Goal: Task Accomplishment & Management: Manage account settings

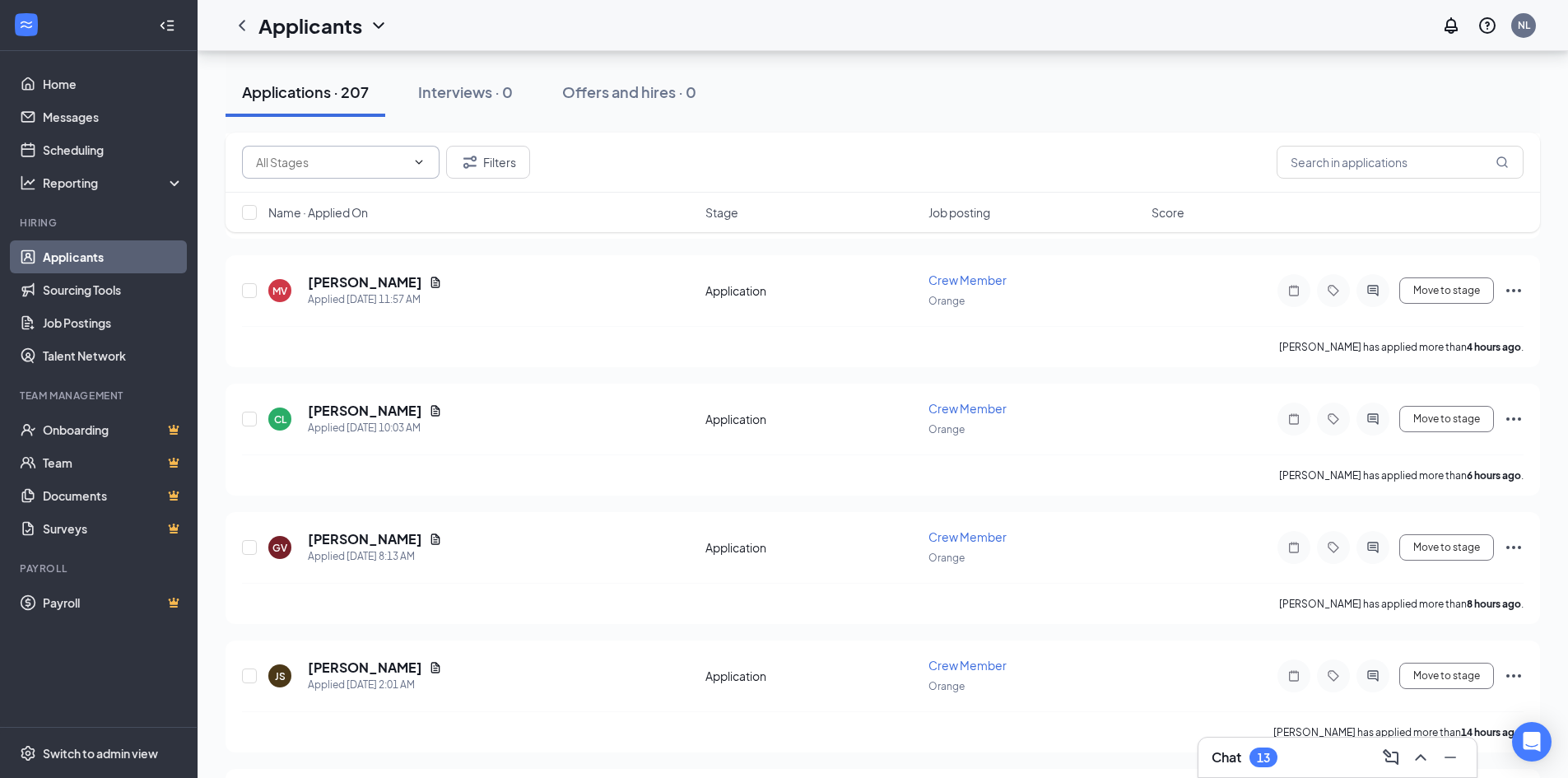
scroll to position [660, 0]
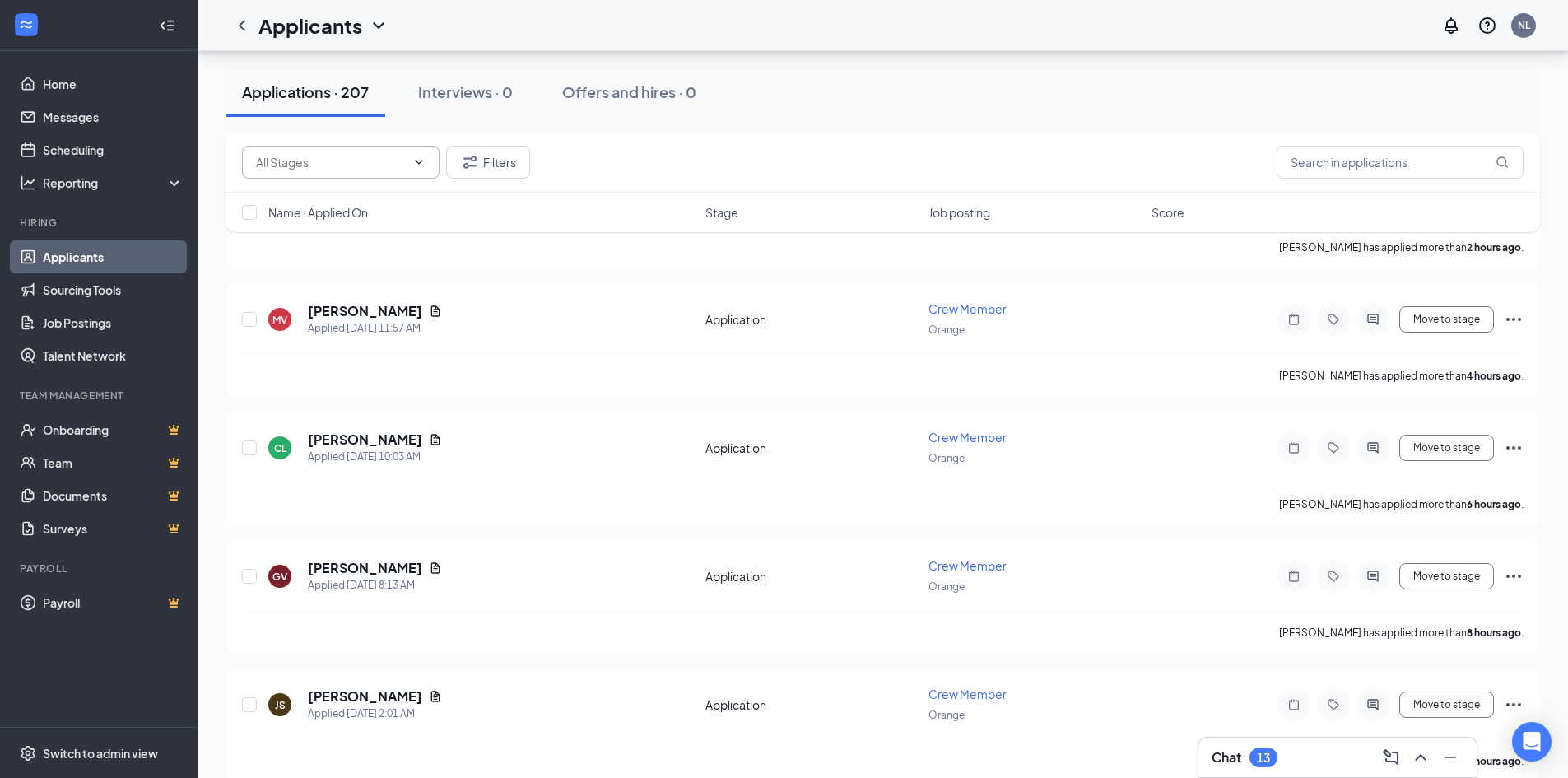
click at [420, 167] on icon "ChevronDown" at bounding box center [418, 161] width 13 height 13
click at [412, 164] on icon "ChevronUp" at bounding box center [418, 161] width 13 height 13
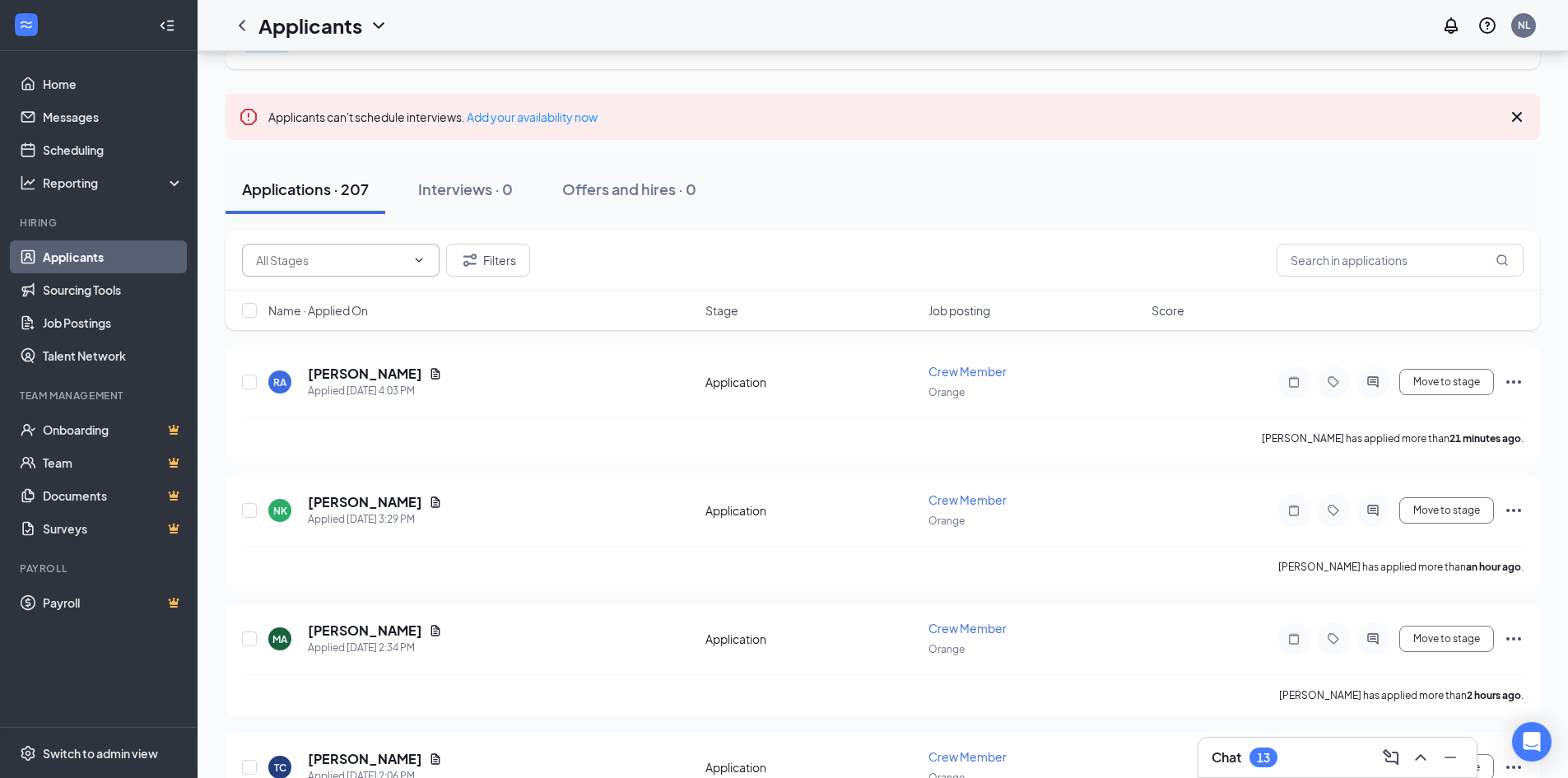
scroll to position [0, 0]
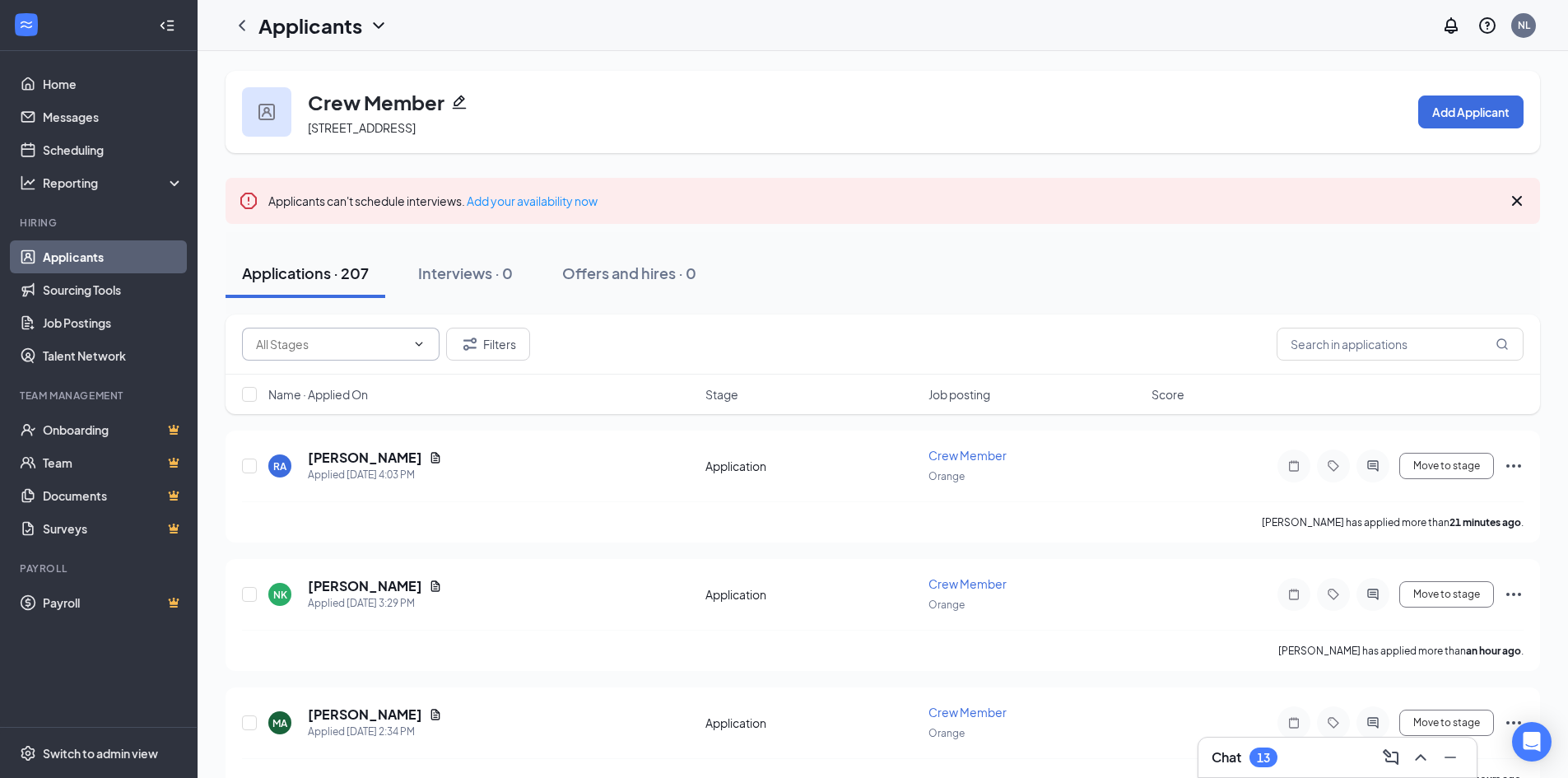
click at [456, 100] on icon "Pencil" at bounding box center [459, 102] width 14 height 14
click at [434, 338] on span at bounding box center [340, 343] width 198 height 32
click at [421, 339] on icon "ChevronUp" at bounding box center [418, 343] width 13 height 13
click at [372, 22] on icon "ChevronDown" at bounding box center [379, 26] width 20 height 20
click at [364, 25] on div "Applicants" at bounding box center [324, 26] width 130 height 28
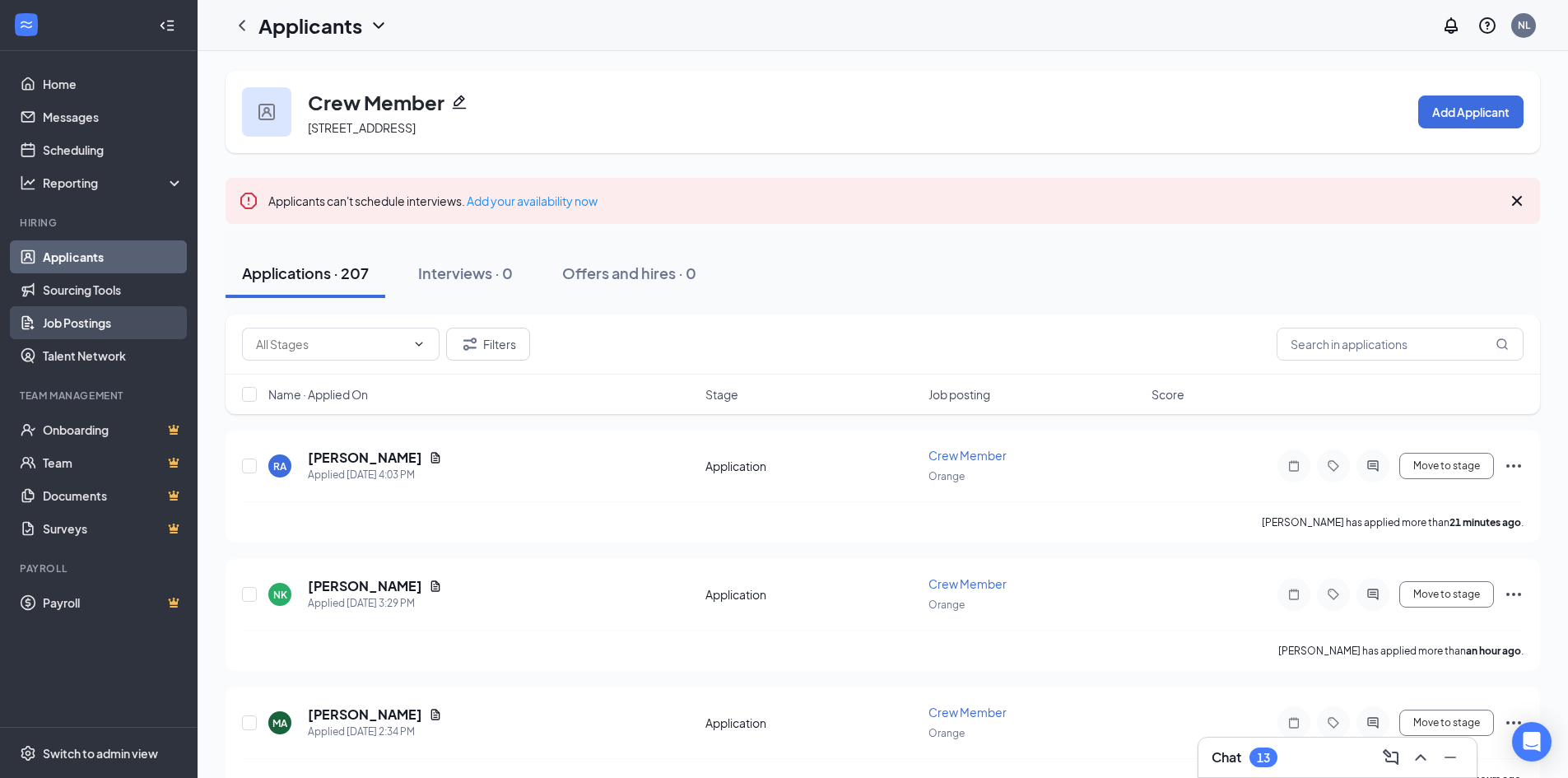
click at [142, 329] on link "Job Postings" at bounding box center [113, 322] width 141 height 32
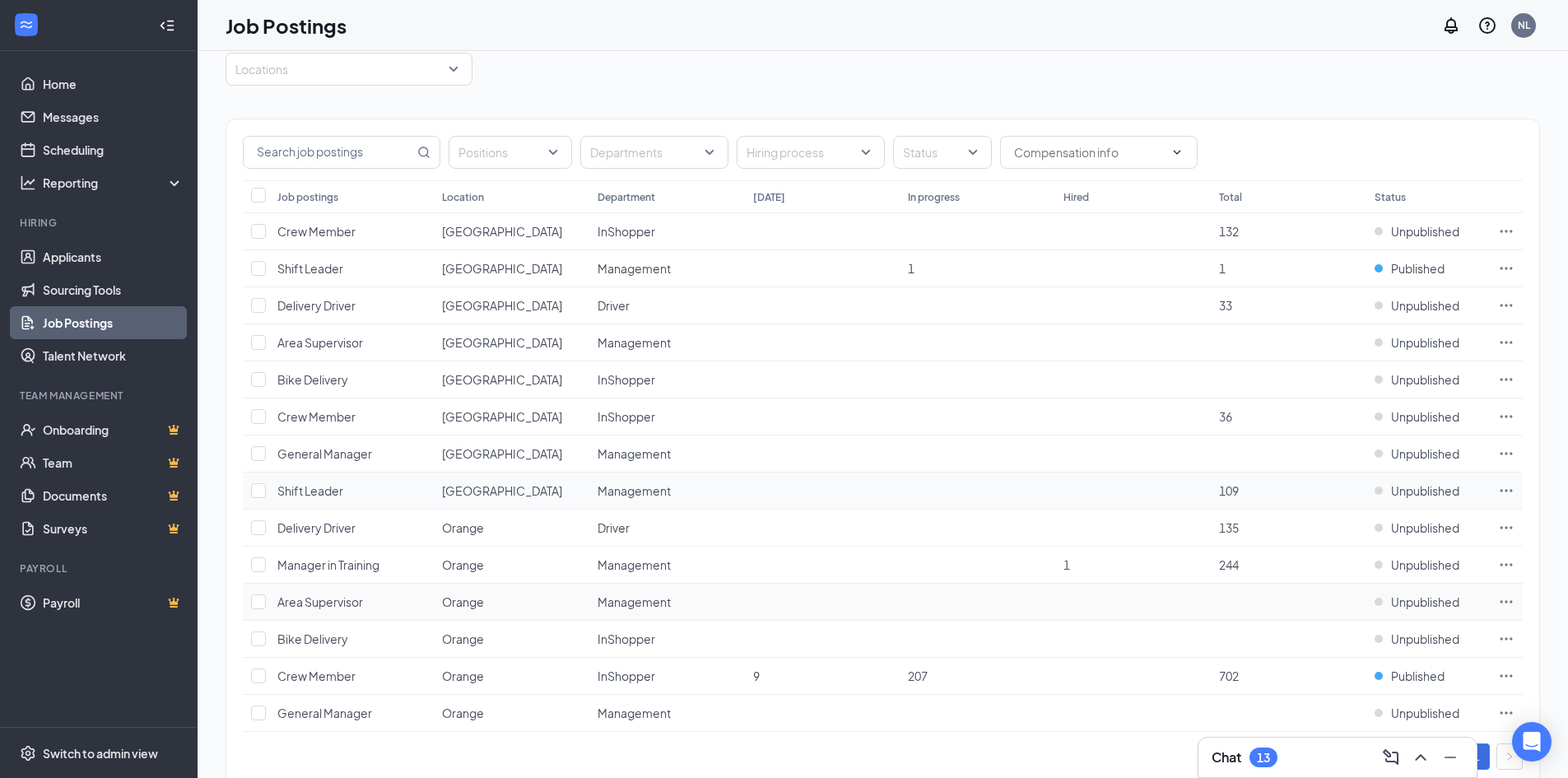
scroll to position [30, 0]
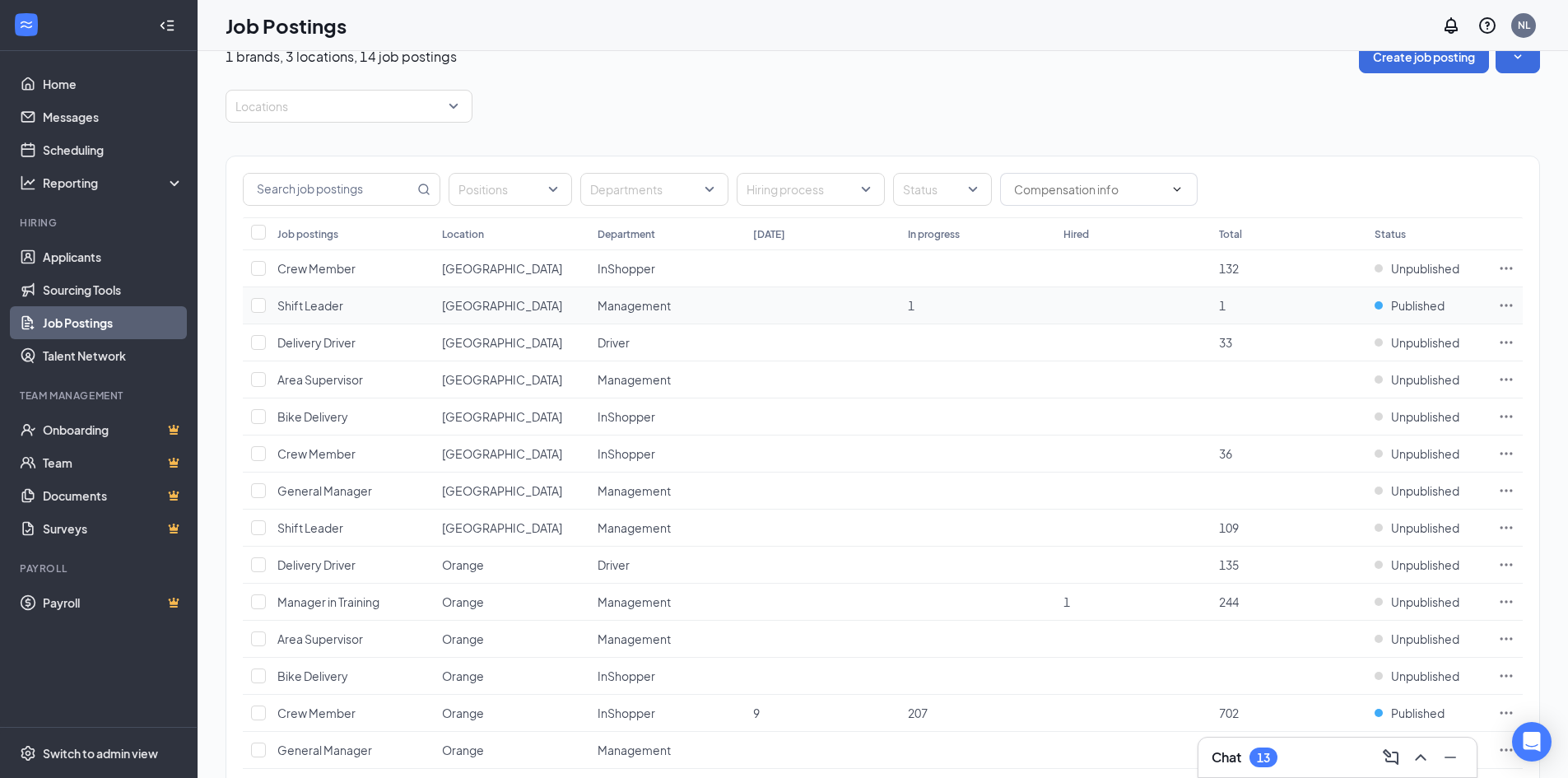
click at [1267, 308] on td "1" at bounding box center [1289, 306] width 155 height 37
click at [330, 303] on span "Shift Leader" at bounding box center [310, 305] width 66 height 15
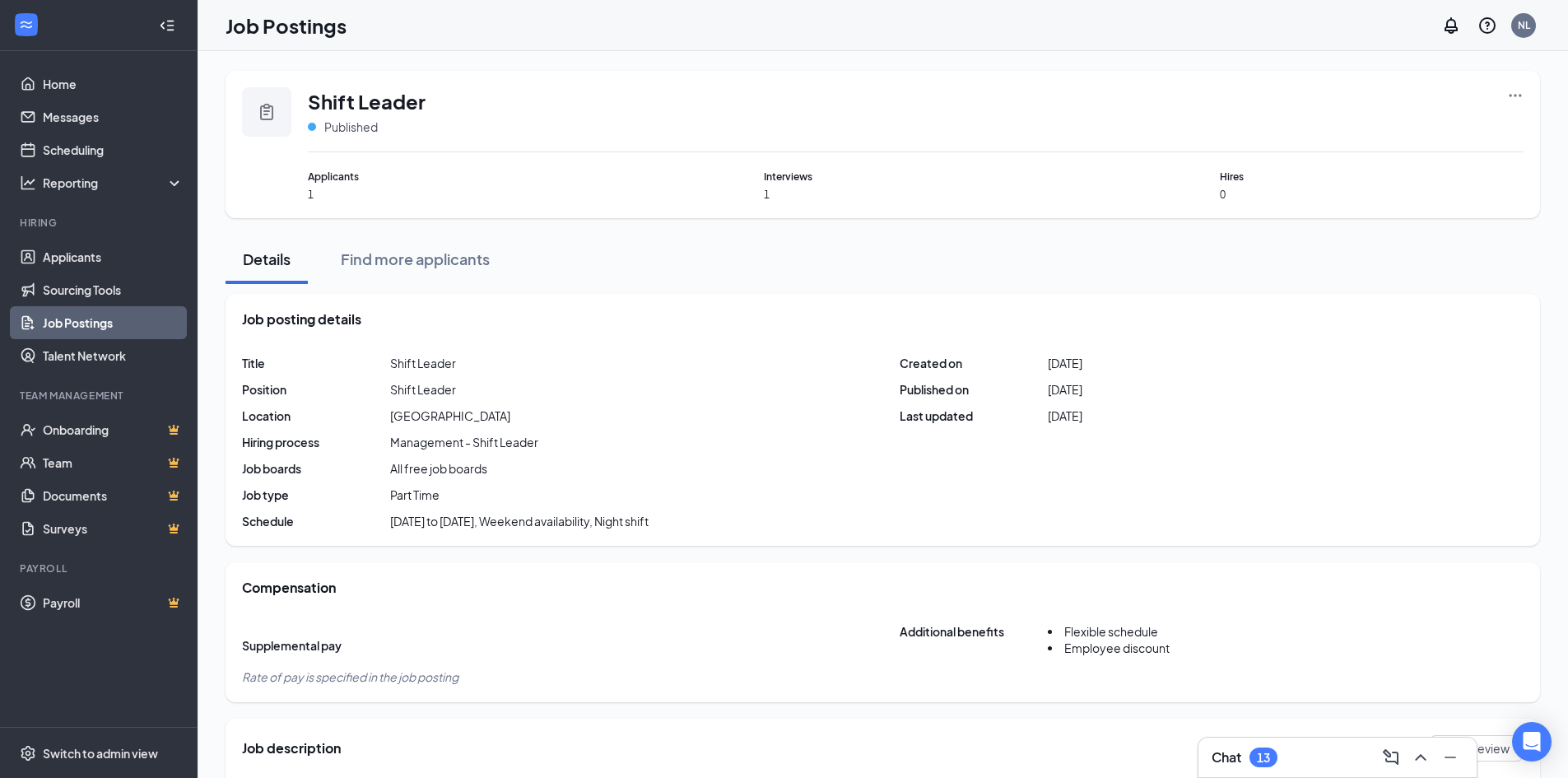
click at [347, 181] on span "Applicants" at bounding box center [459, 177] width 304 height 16
click at [328, 129] on span "Published" at bounding box center [351, 126] width 53 height 17
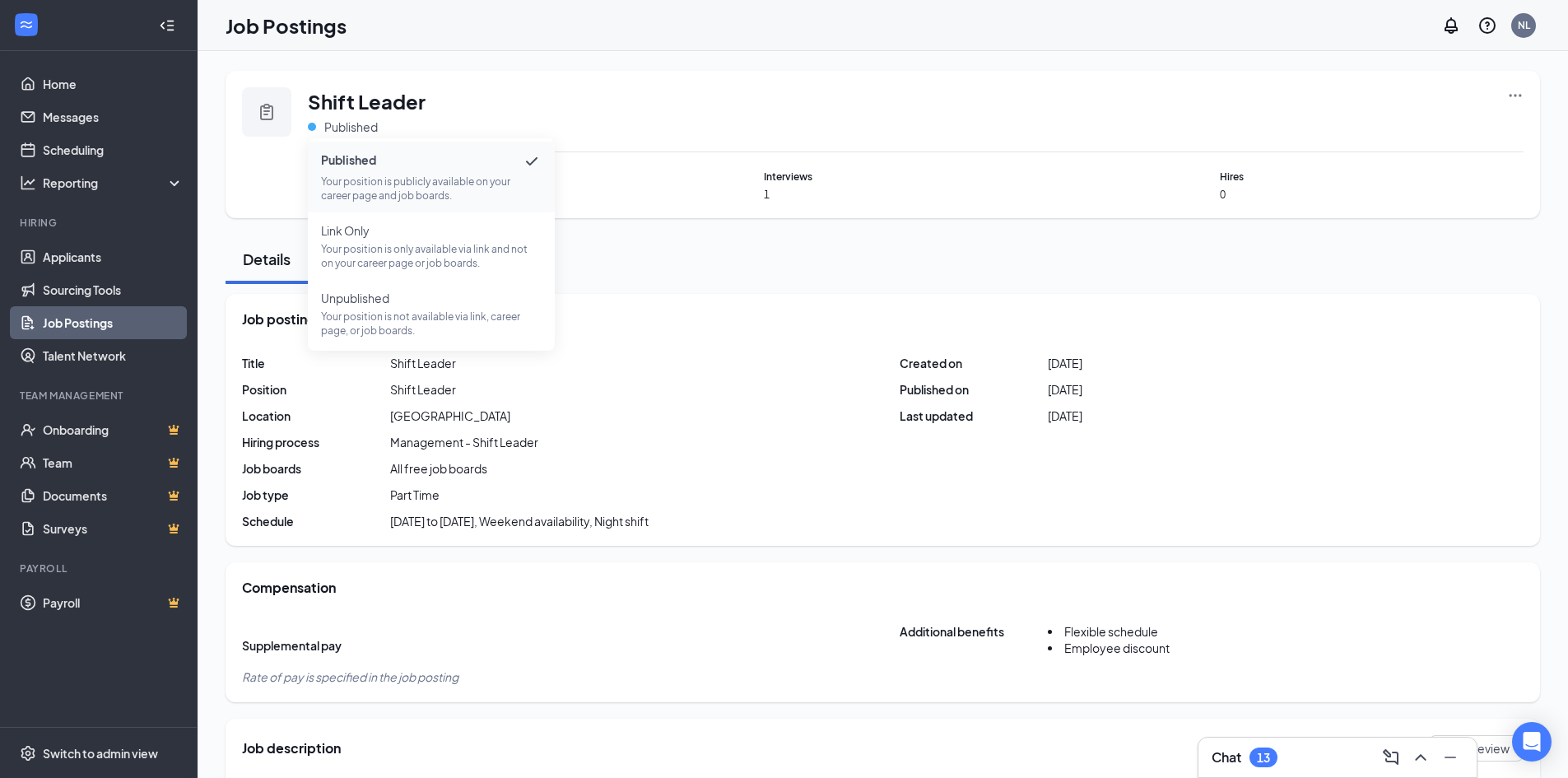
click at [364, 96] on span "Shift Leader" at bounding box center [367, 101] width 118 height 28
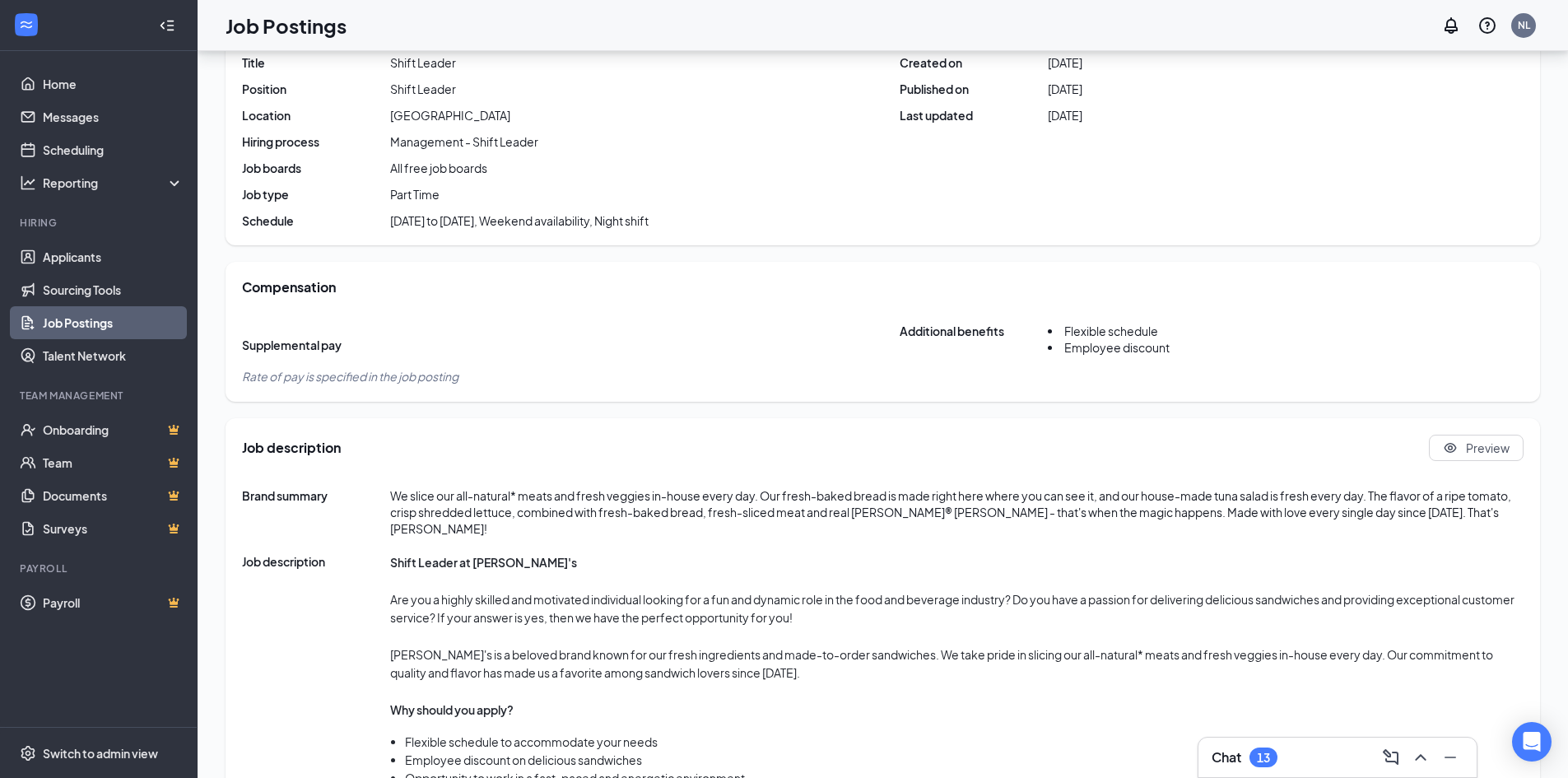
scroll to position [329, 0]
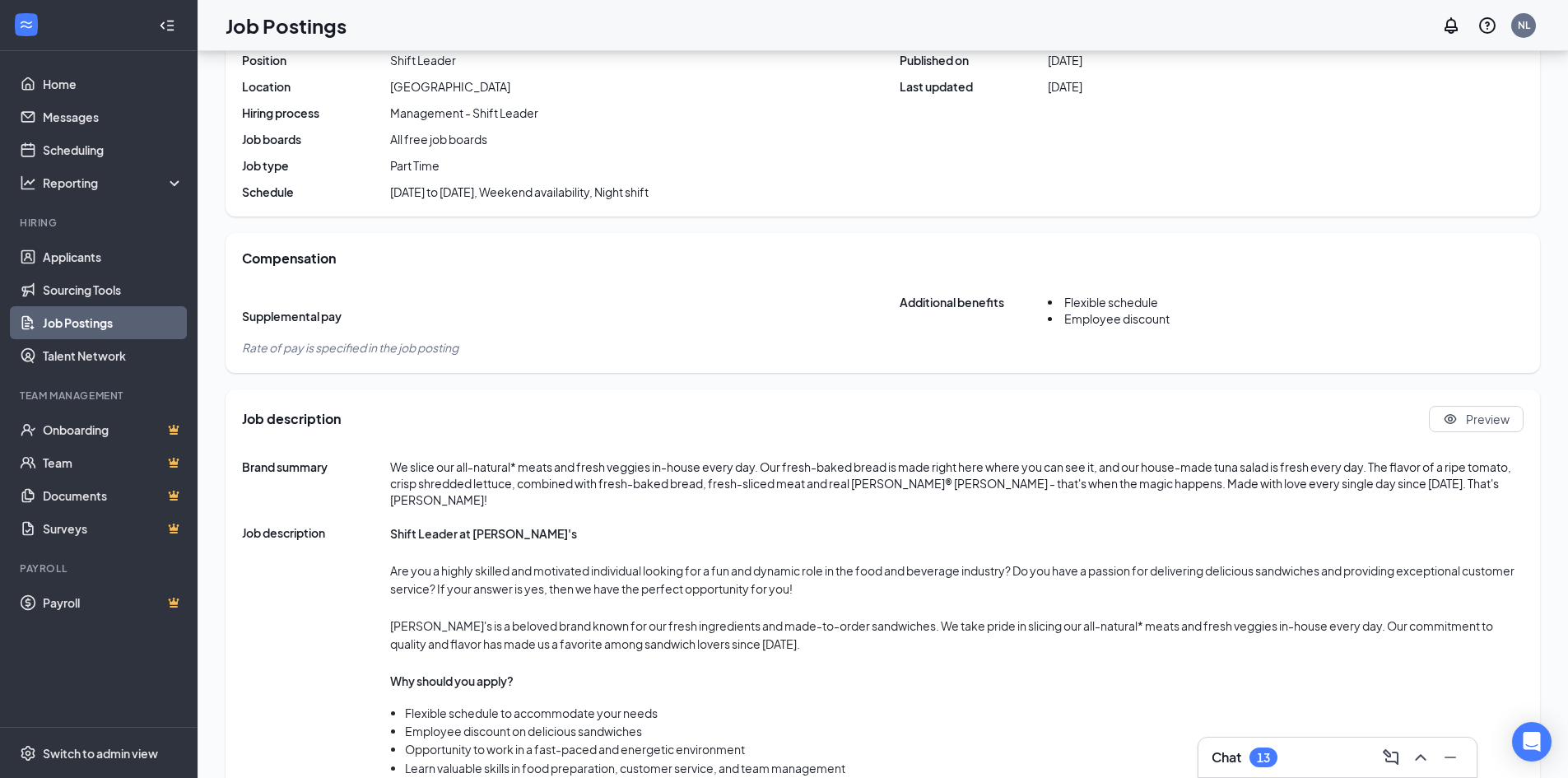
click at [1243, 763] on div "Chat 13" at bounding box center [1244, 757] width 66 height 20
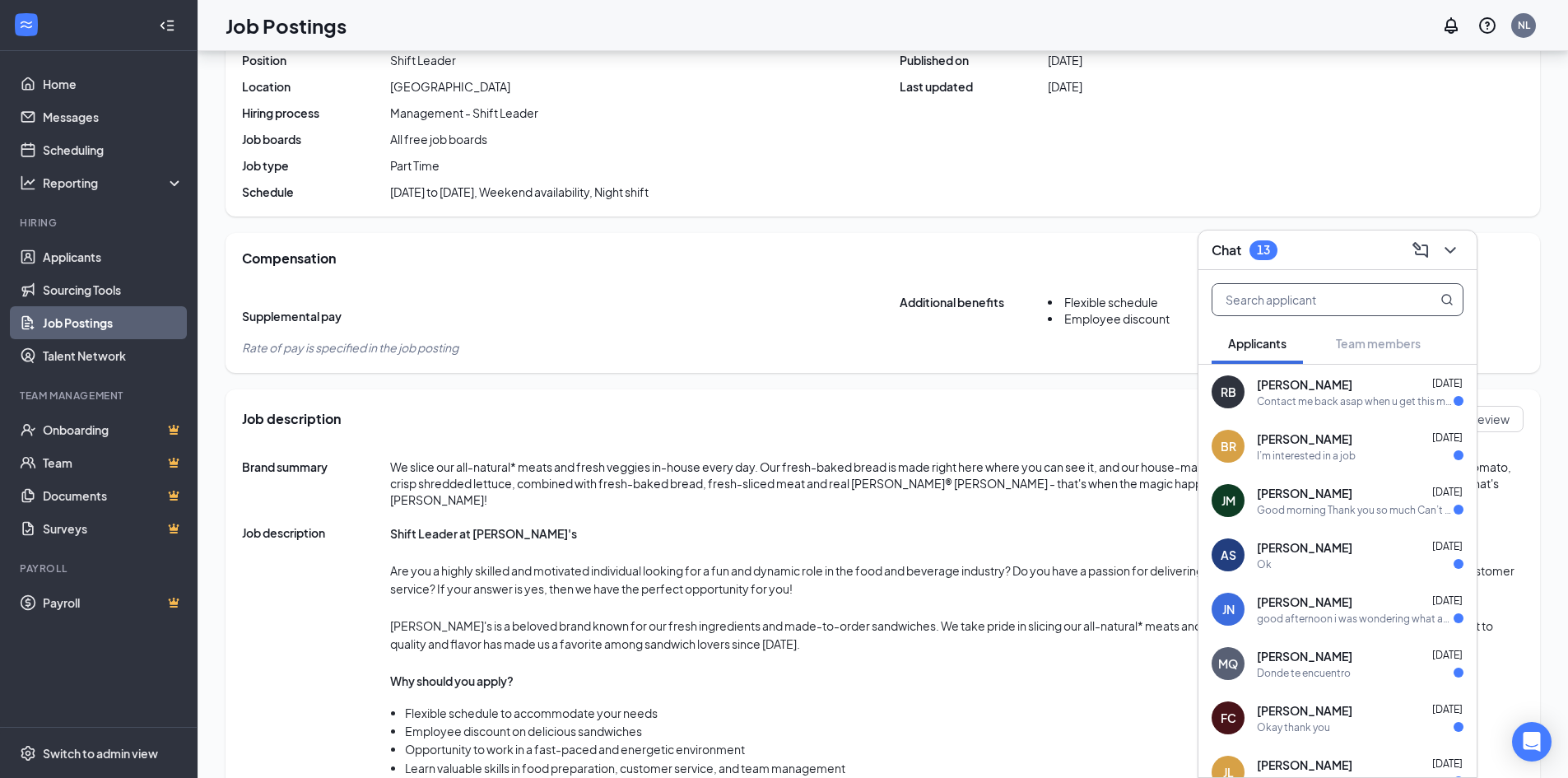
click at [1238, 305] on input "text" at bounding box center [1309, 300] width 195 height 31
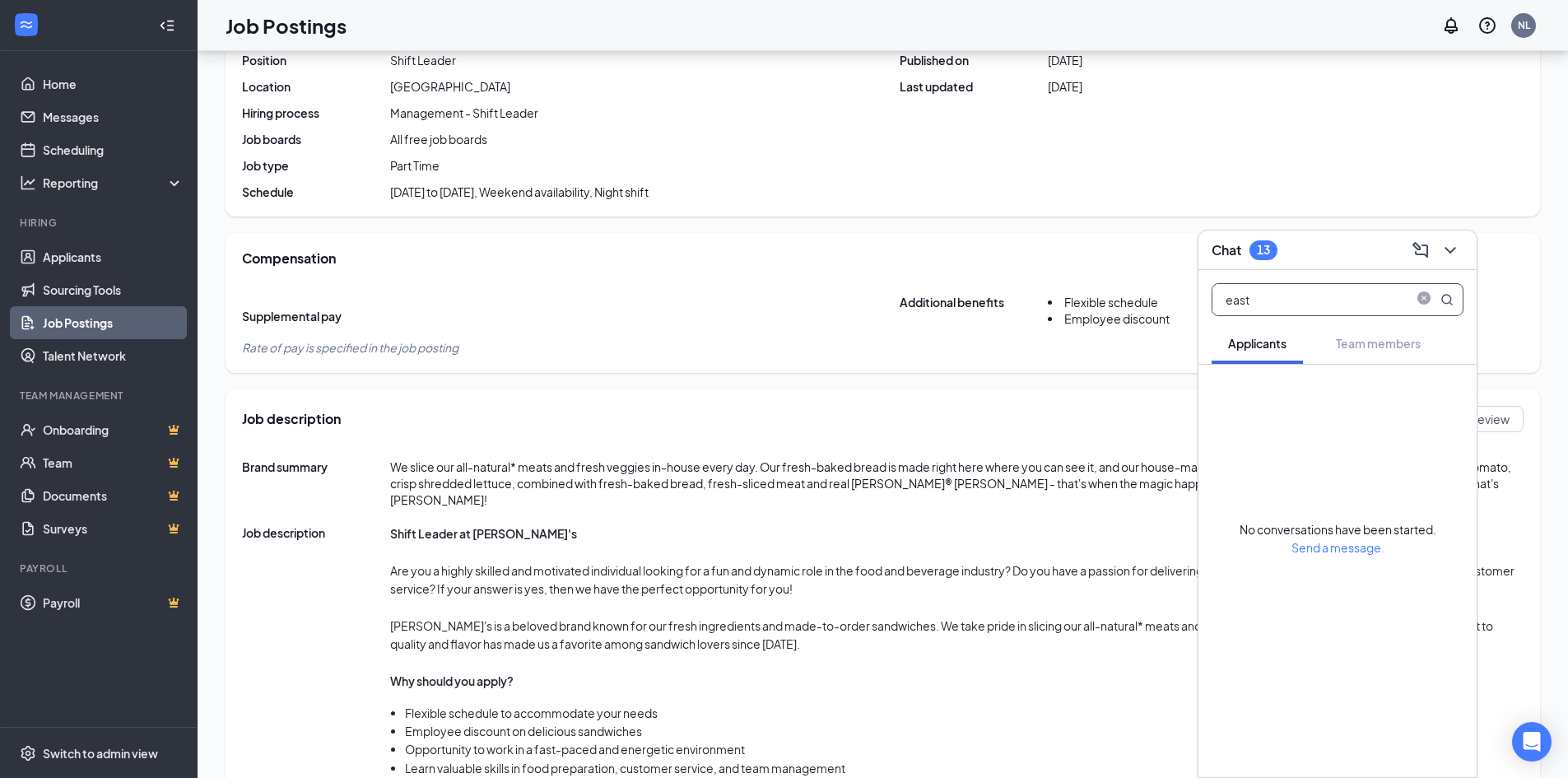
type input "east"
click at [1448, 297] on icon "MagnifyingGlass" at bounding box center [1446, 299] width 13 height 13
click at [1420, 295] on icon "close-circle" at bounding box center [1423, 299] width 13 height 13
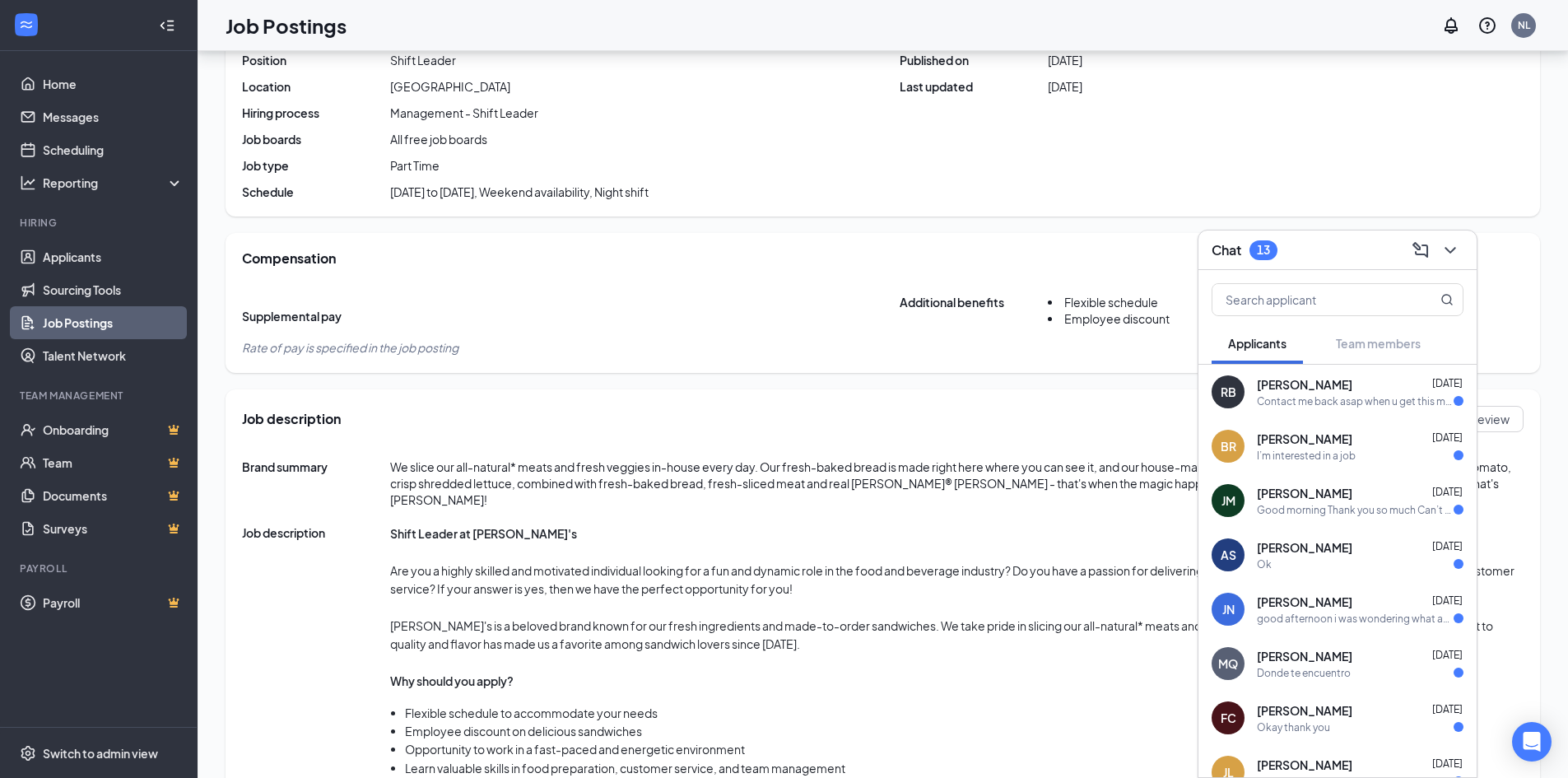
click at [995, 245] on div "Compensation Supplemental pay Additional benefits Flexible schedule Employee di…" at bounding box center [882, 303] width 1314 height 140
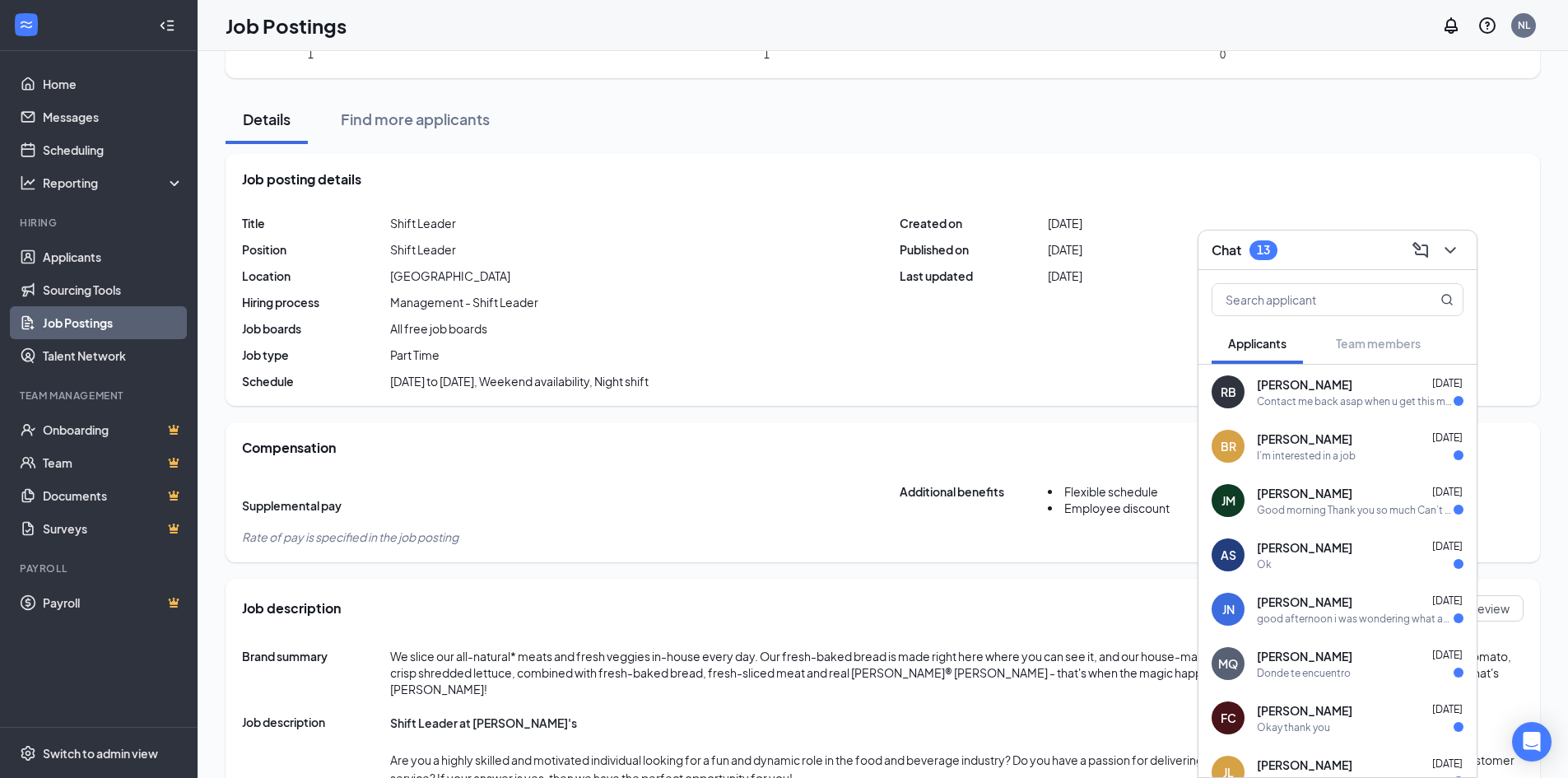
scroll to position [0, 0]
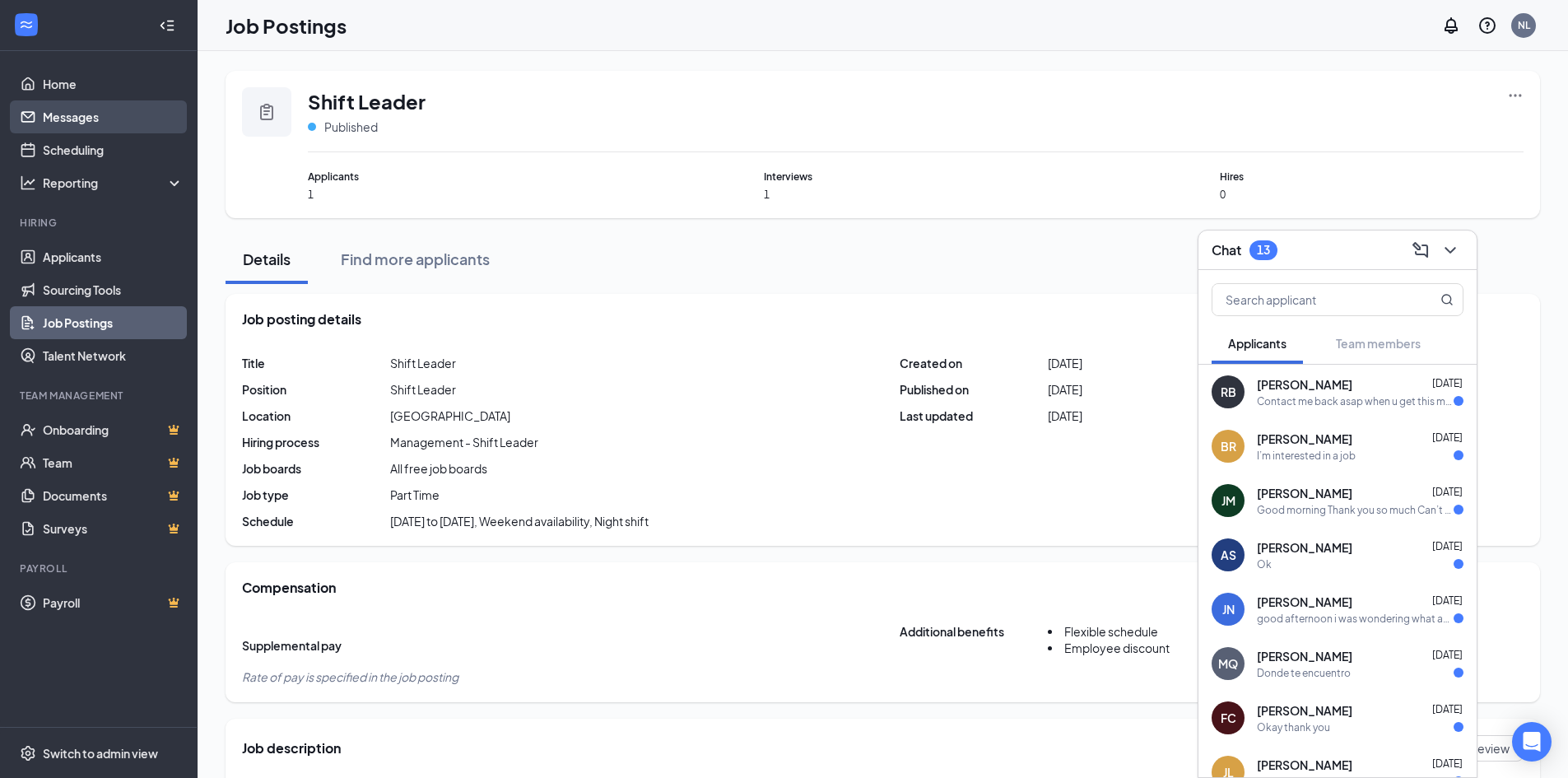
click at [90, 121] on link "Messages" at bounding box center [113, 116] width 141 height 32
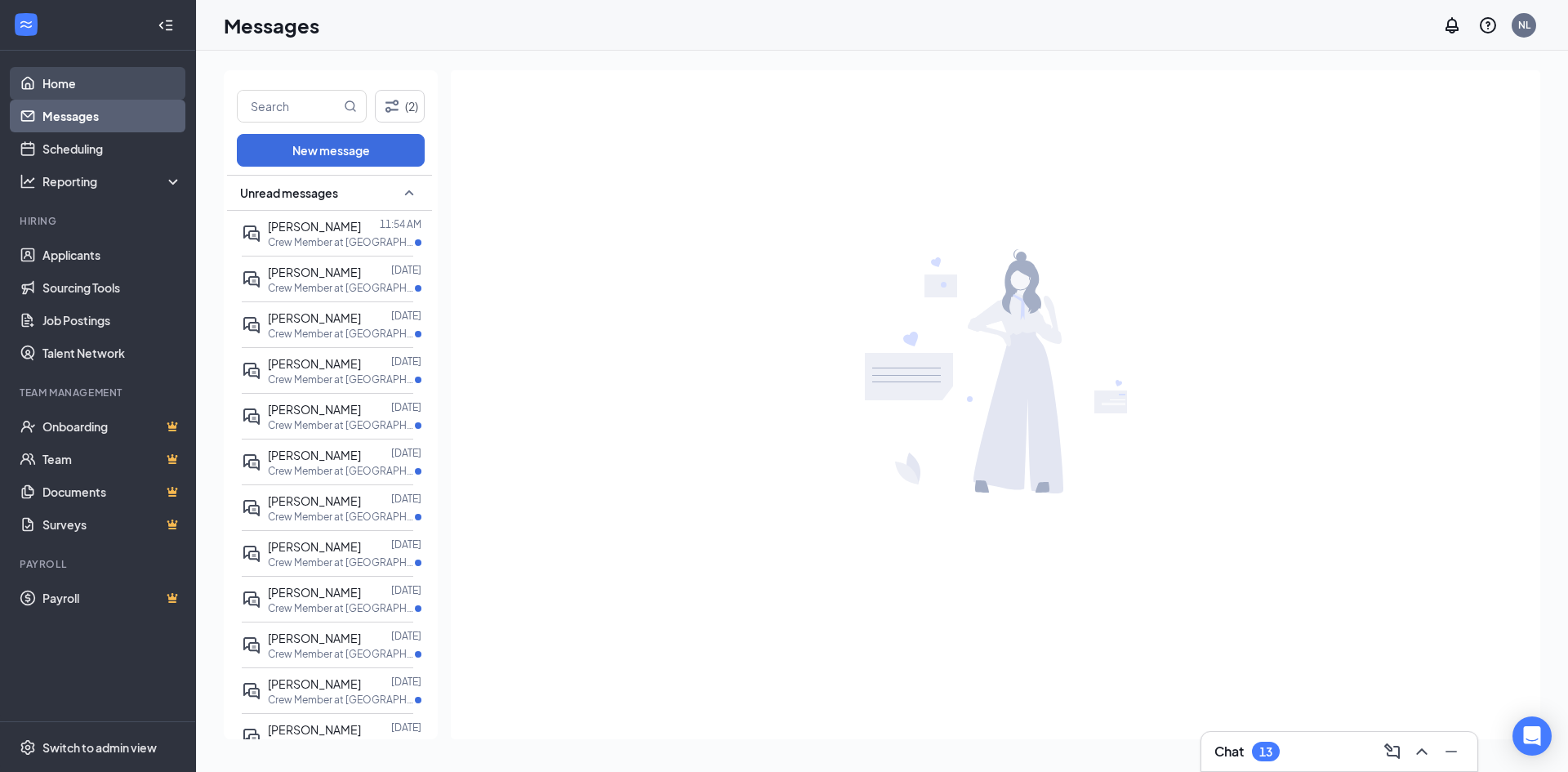
click at [101, 84] on link "Home" at bounding box center [112, 83] width 140 height 32
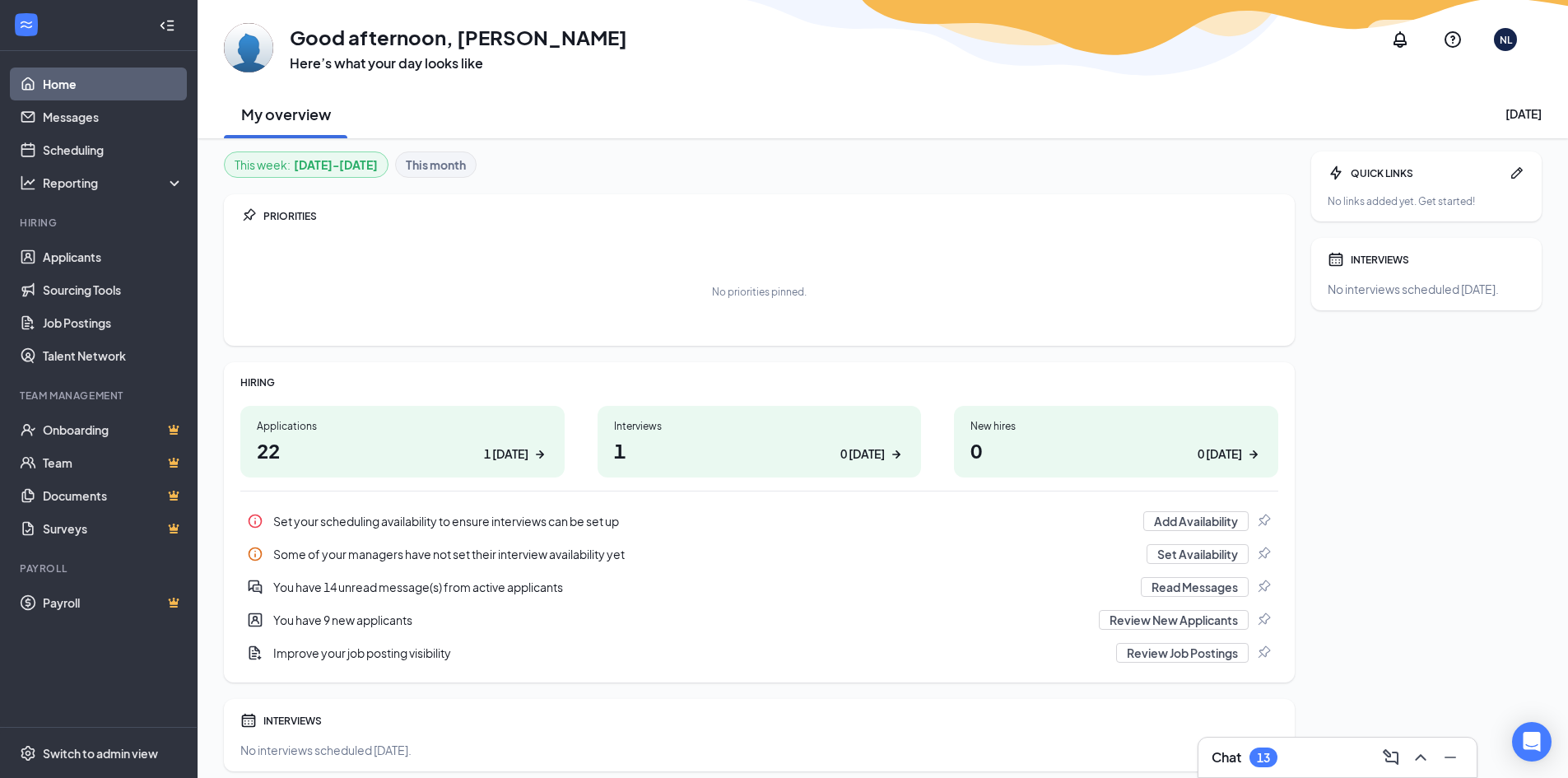
click at [531, 450] on icon "ArrowRight" at bounding box center [539, 453] width 17 height 17
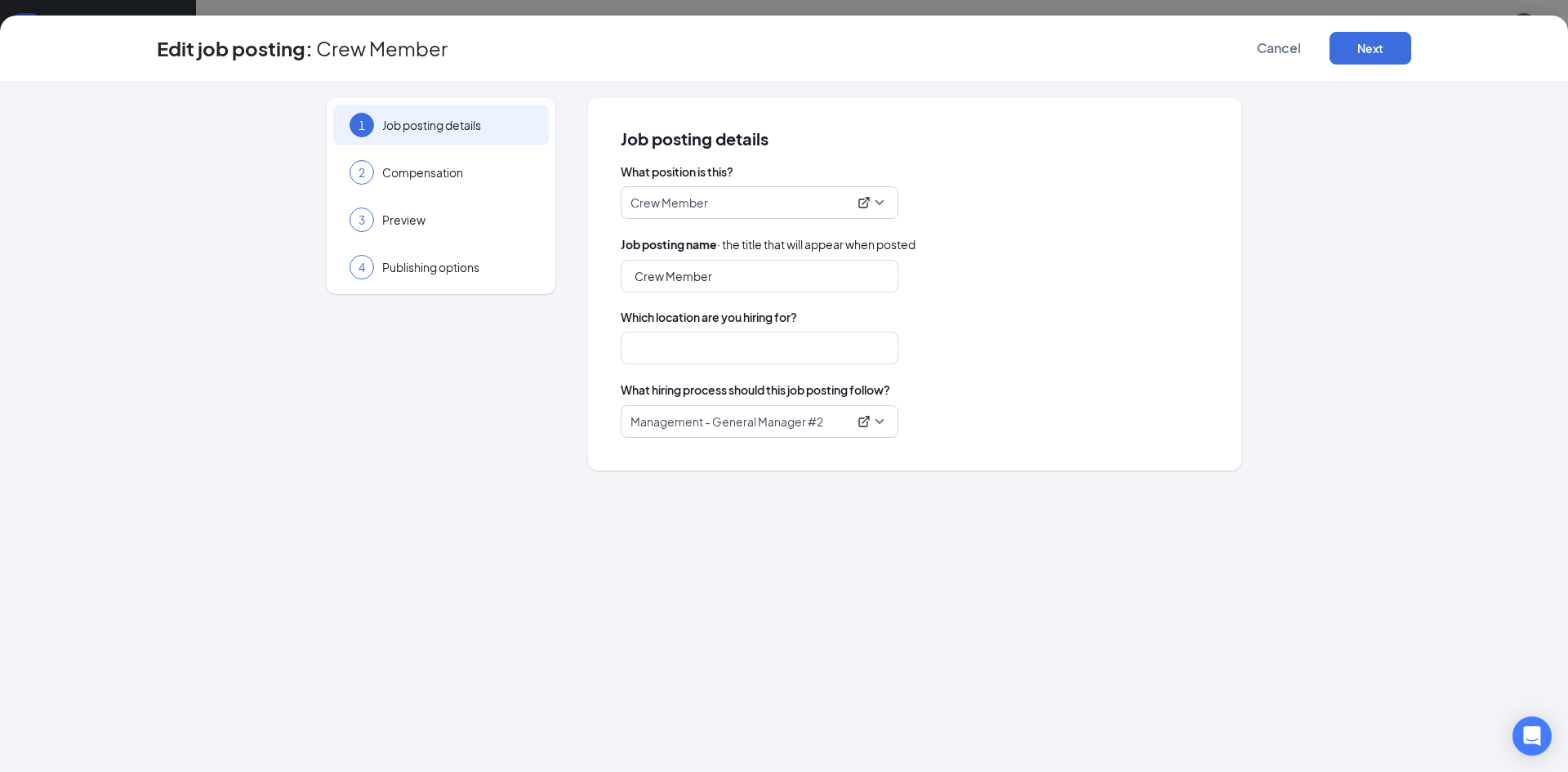
type input "Crew Member"
type input "Orange"
click at [1268, 42] on span "Cancel" at bounding box center [1279, 48] width 44 height 17
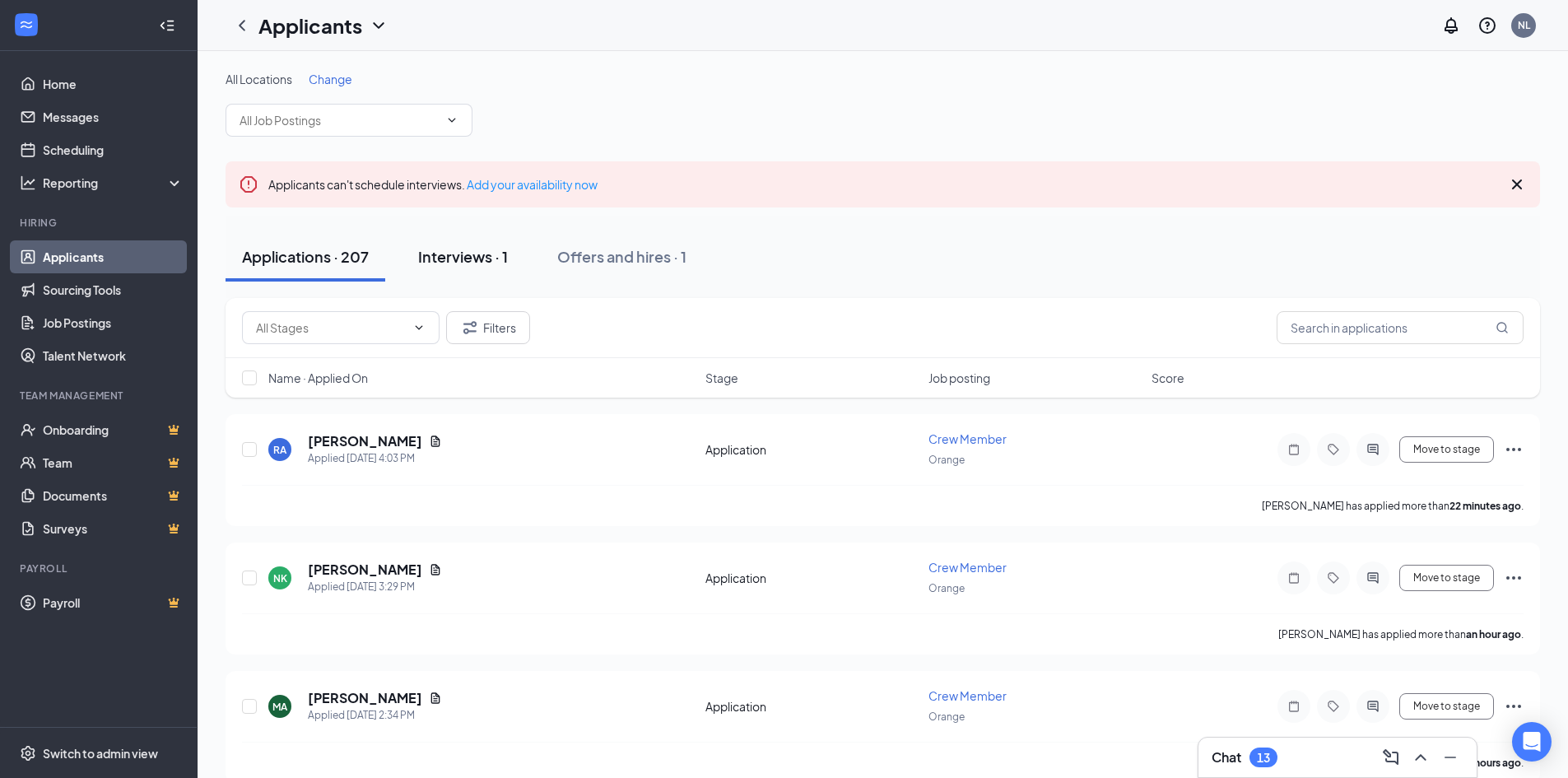
click at [454, 267] on button "Interviews · 1" at bounding box center [462, 257] width 123 height 49
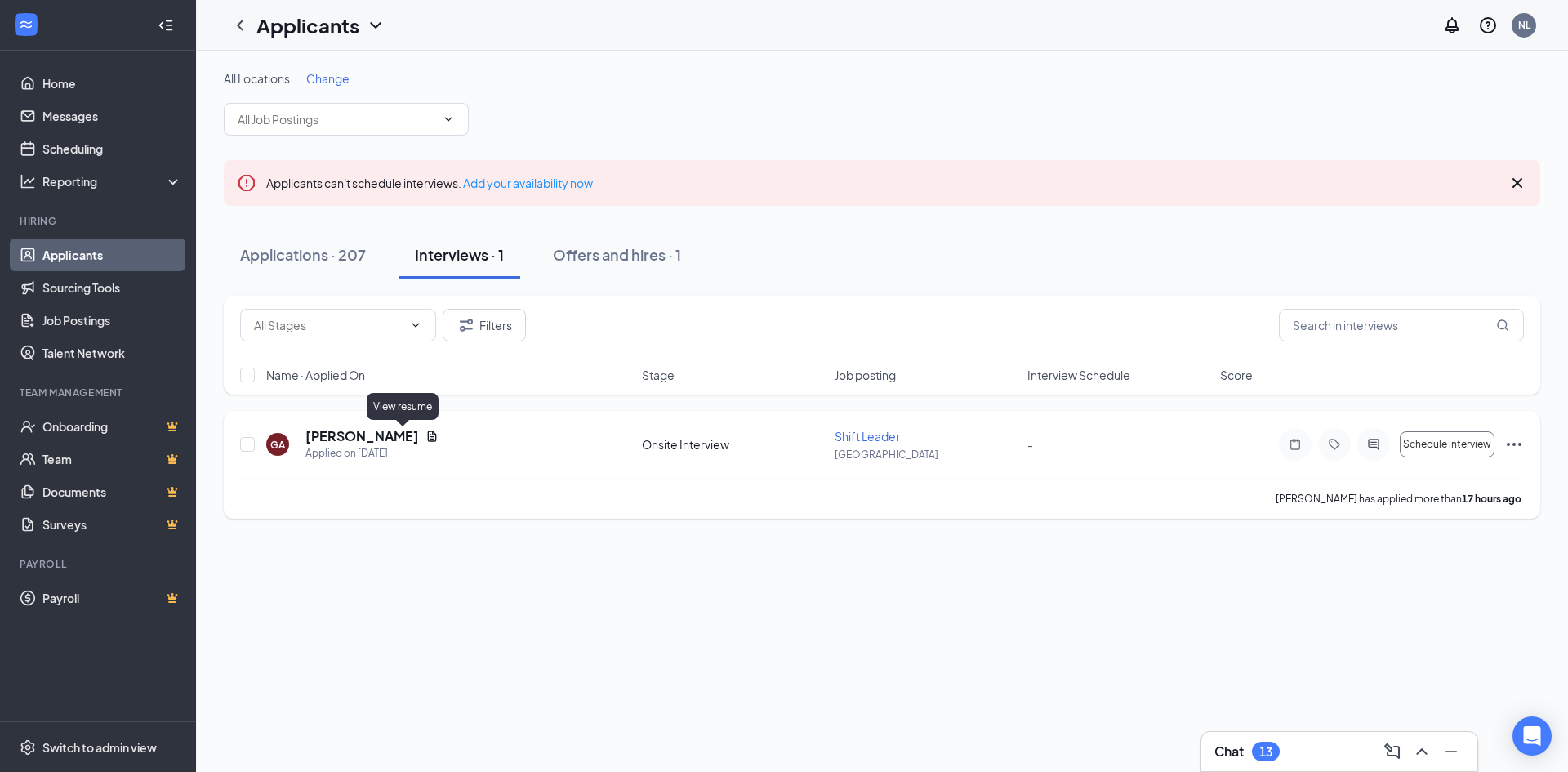
click at [426, 438] on icon "Document" at bounding box center [432, 435] width 13 height 13
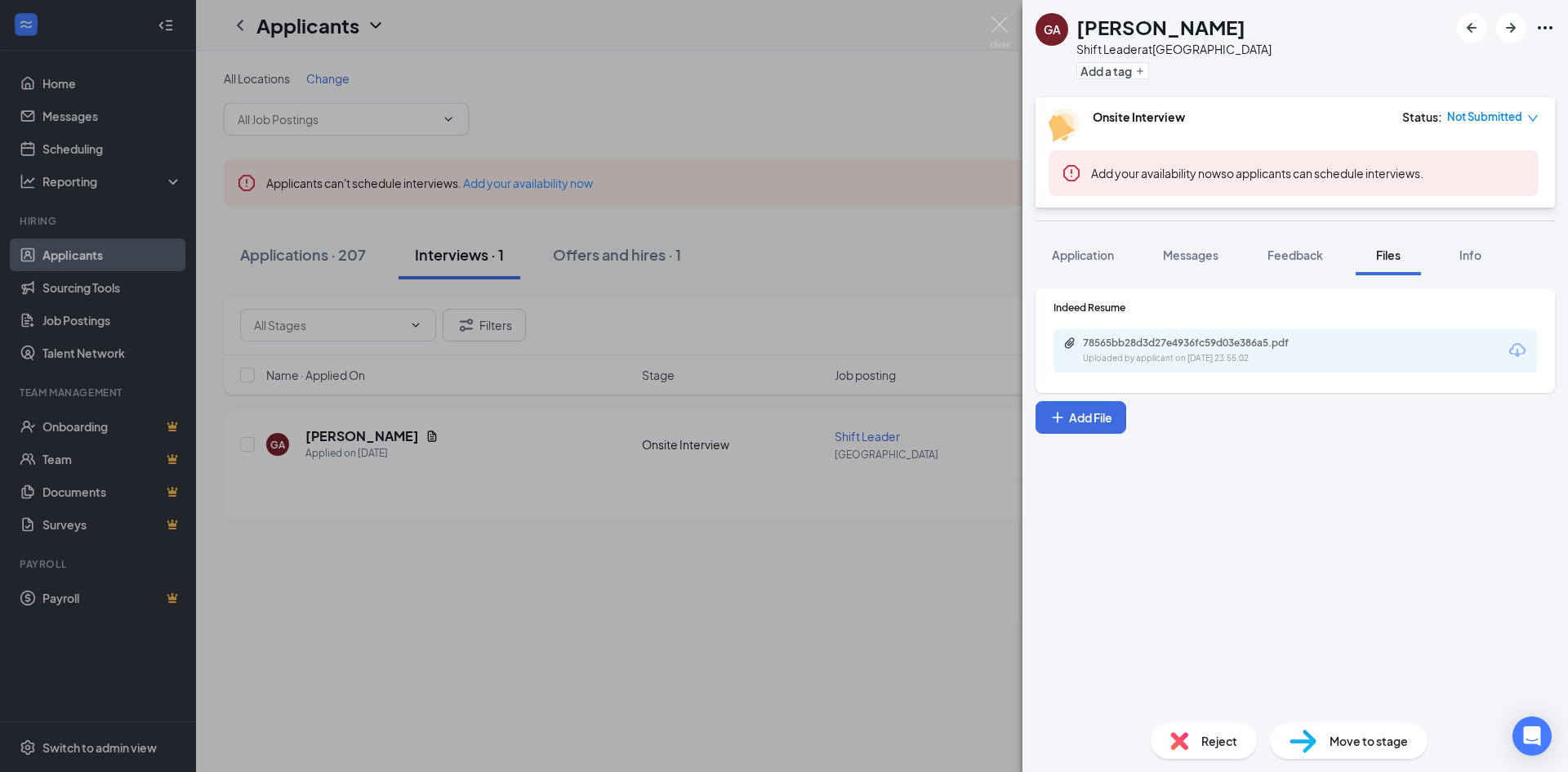
click at [1158, 326] on div "Indeed Resume 78565bb28d3d27e4936fc59d03e386a5.pdf Uploaded by applicant on Aug…" at bounding box center [1295, 337] width 483 height 72
click at [1147, 350] on div "78565bb28d3d27e4936fc59d03e386a5.pdf Uploaded by applicant on Aug 25, 2025 at 2…" at bounding box center [1195, 350] width 265 height 28
